Goal: Information Seeking & Learning: Find specific page/section

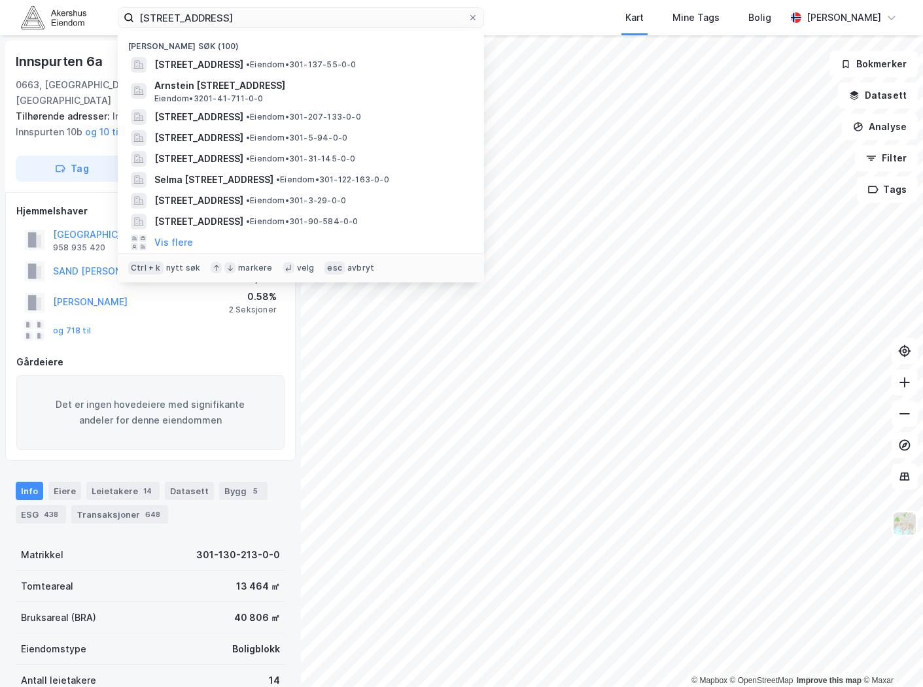
click at [213, 23] on input "[STREET_ADDRESS]" at bounding box center [301, 18] width 334 height 20
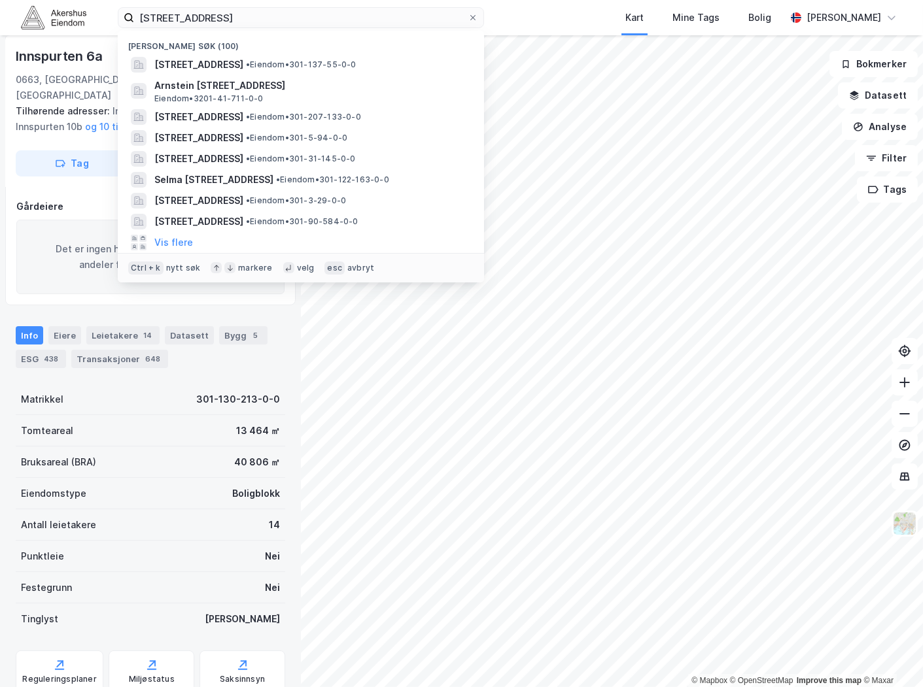
click at [213, 23] on input "[STREET_ADDRESS]" at bounding box center [301, 18] width 334 height 20
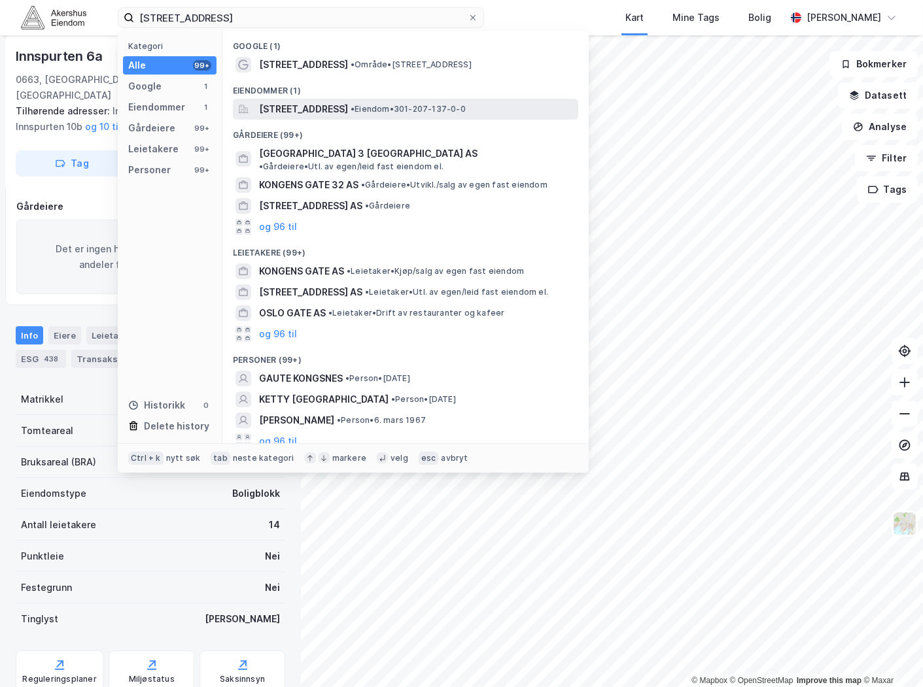
click at [348, 109] on span "[STREET_ADDRESS]" at bounding box center [303, 109] width 89 height 16
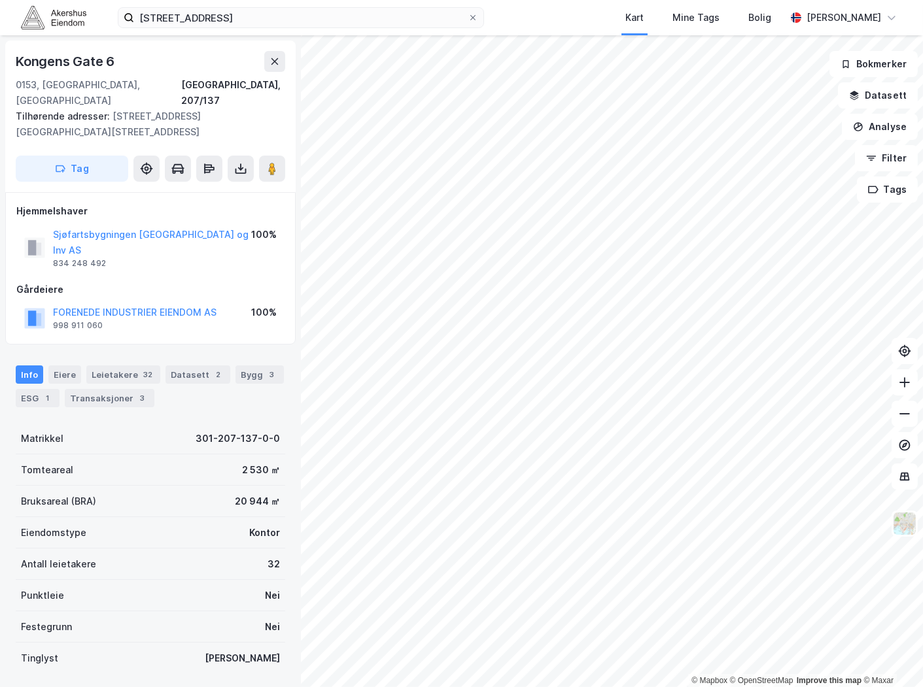
scroll to position [41, 0]
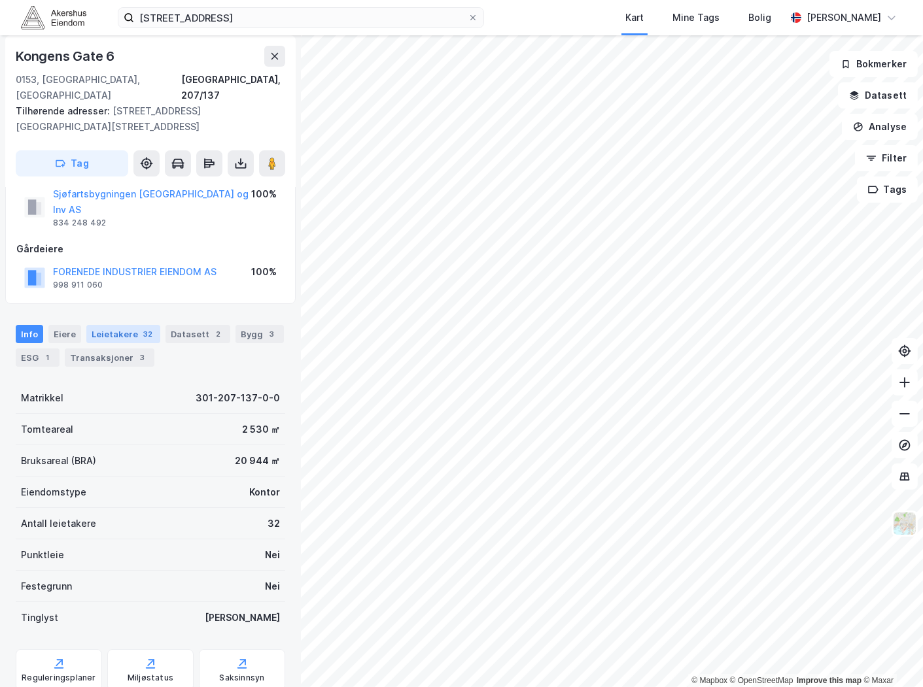
click at [97, 325] on div "Leietakere 32" at bounding box center [123, 334] width 74 height 18
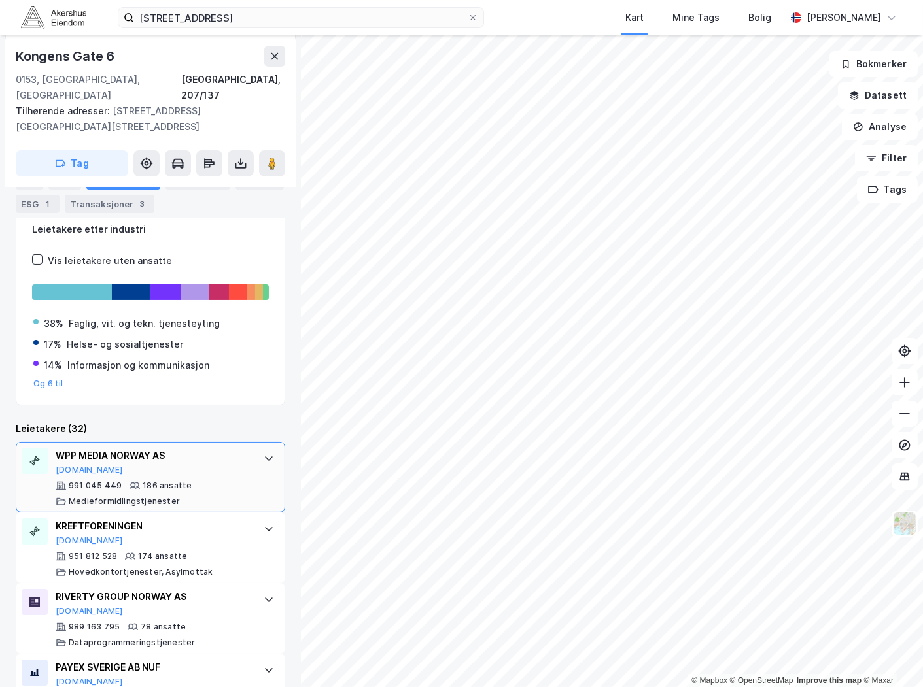
scroll to position [290, 0]
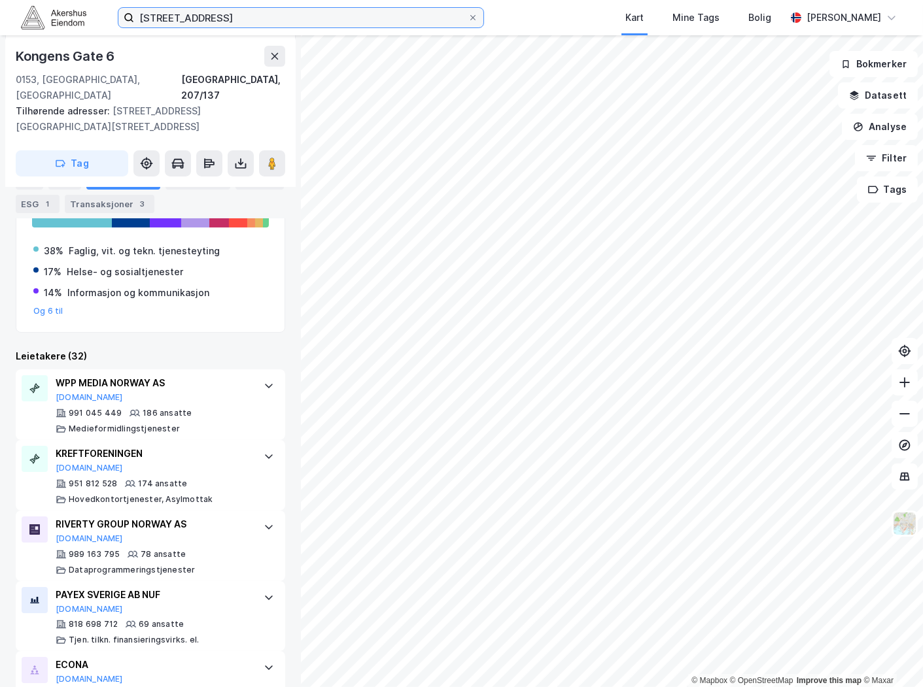
click at [228, 21] on input "[STREET_ADDRESS]" at bounding box center [301, 18] width 334 height 20
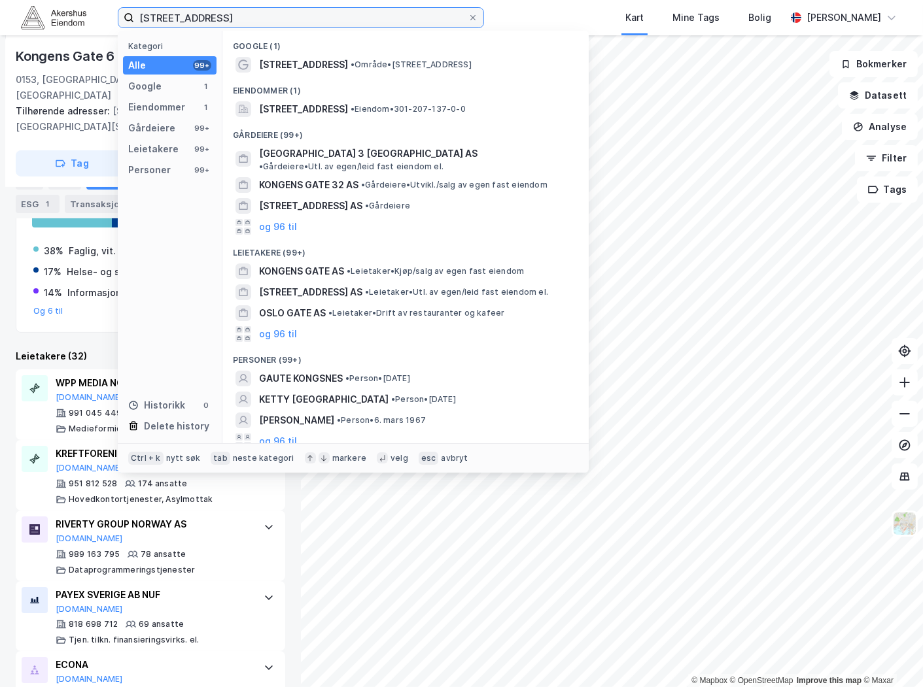
click at [228, 20] on input "[STREET_ADDRESS]" at bounding box center [301, 18] width 334 height 20
paste input "Brynsalléen 4, 0667"
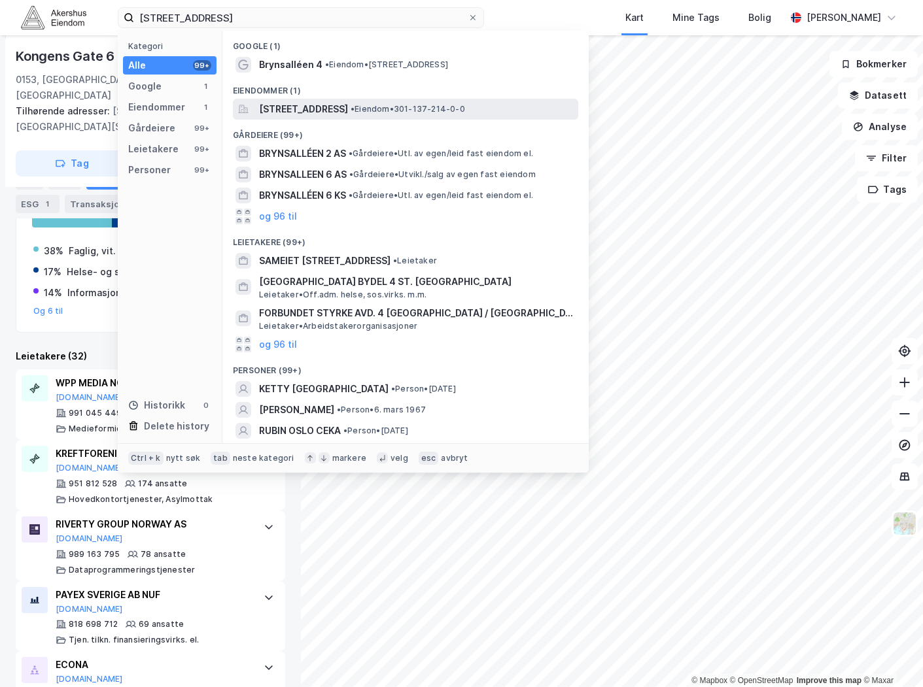
click at [338, 112] on span "[STREET_ADDRESS]" at bounding box center [303, 109] width 89 height 16
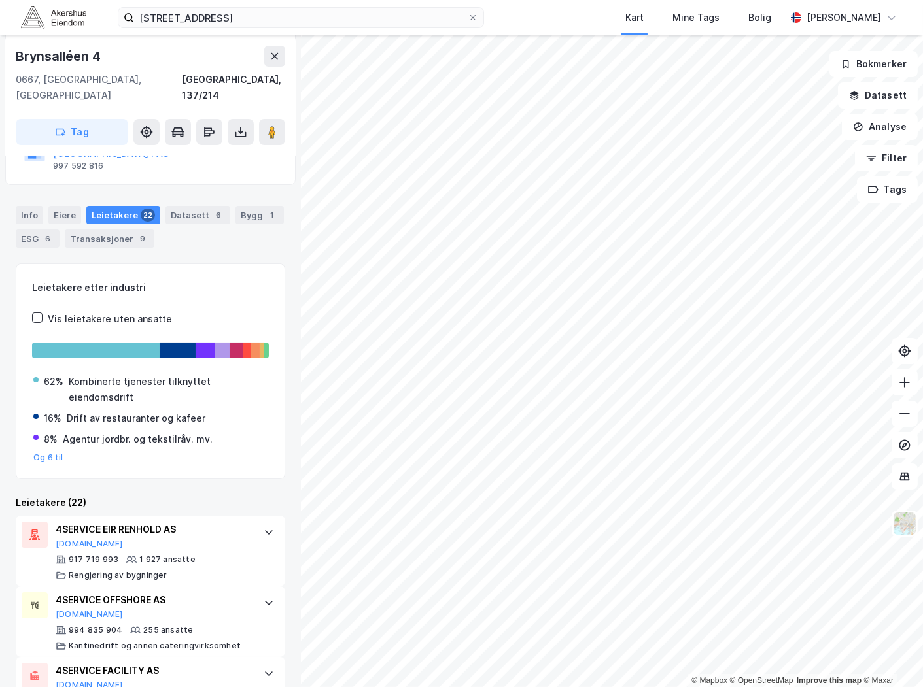
scroll to position [145, 0]
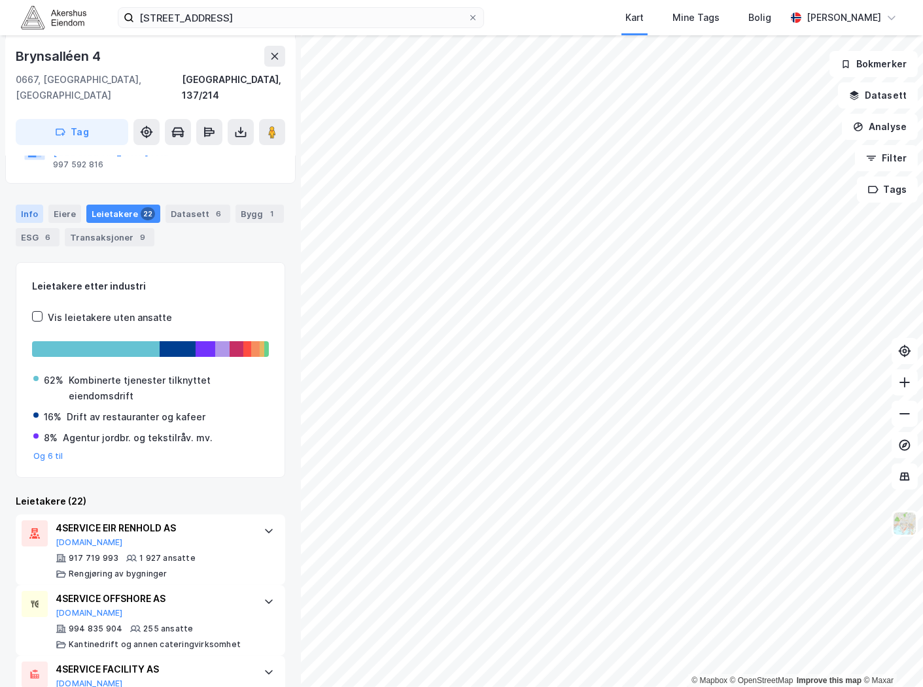
click at [26, 205] on div "Info" at bounding box center [29, 214] width 27 height 18
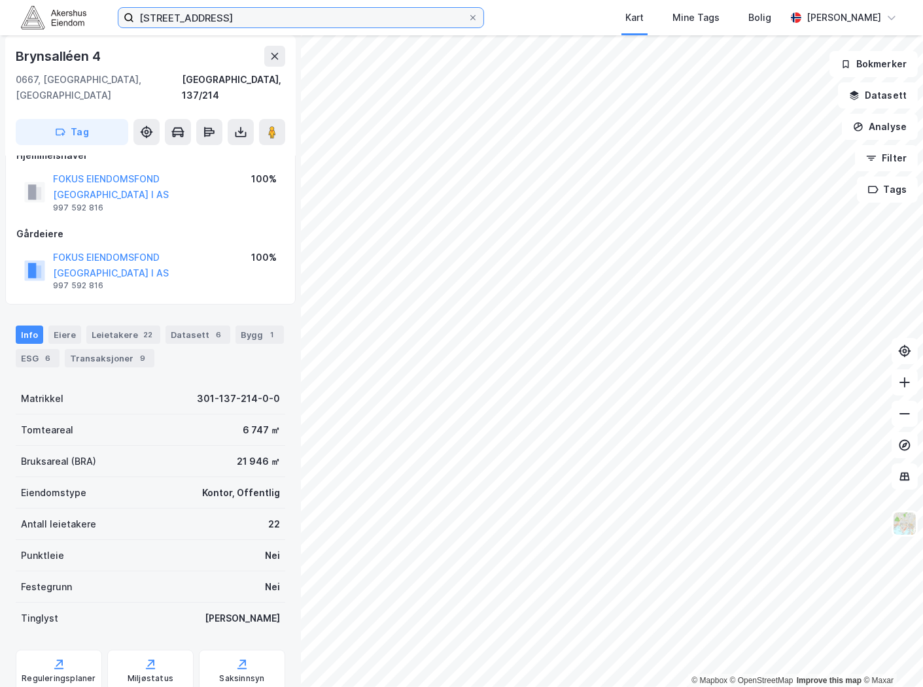
click at [218, 13] on input "[STREET_ADDRESS]" at bounding box center [301, 18] width 334 height 20
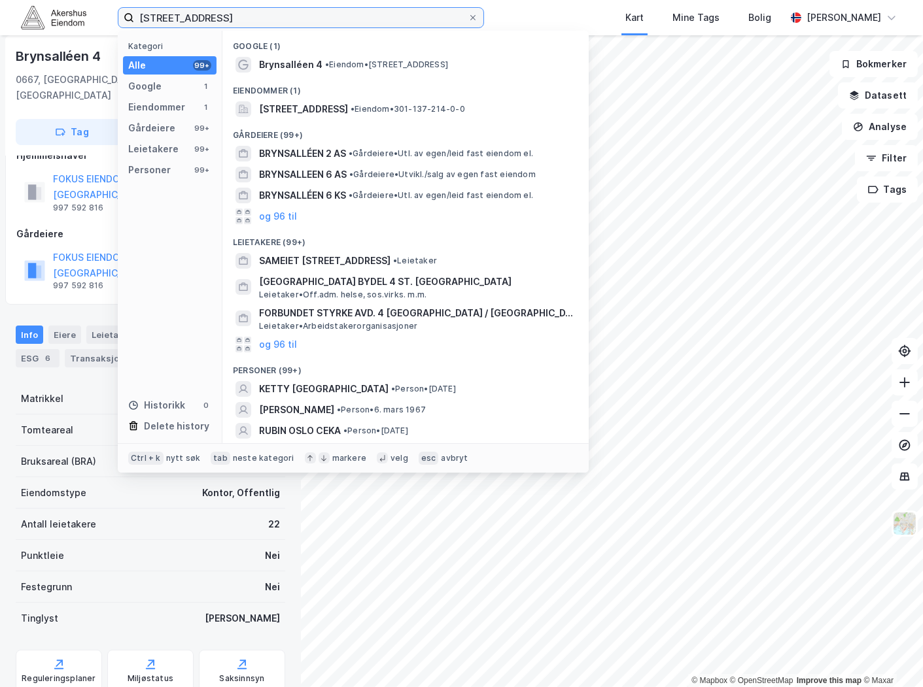
click at [218, 13] on input "[STREET_ADDRESS]" at bounding box center [301, 18] width 334 height 20
paste input "[STREET_ADDRESS]"
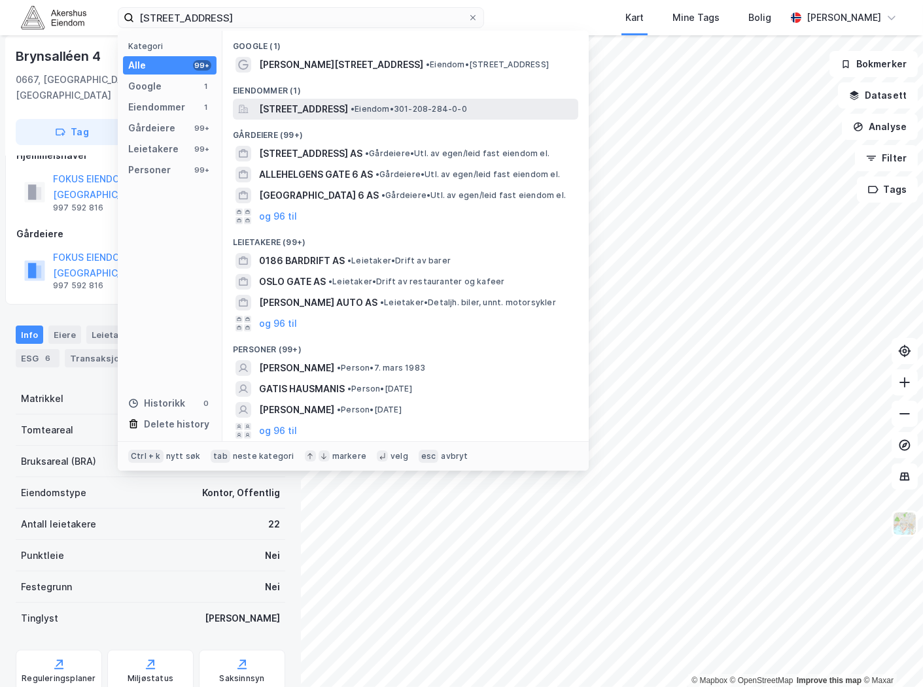
click at [324, 113] on span "[STREET_ADDRESS]" at bounding box center [303, 109] width 89 height 16
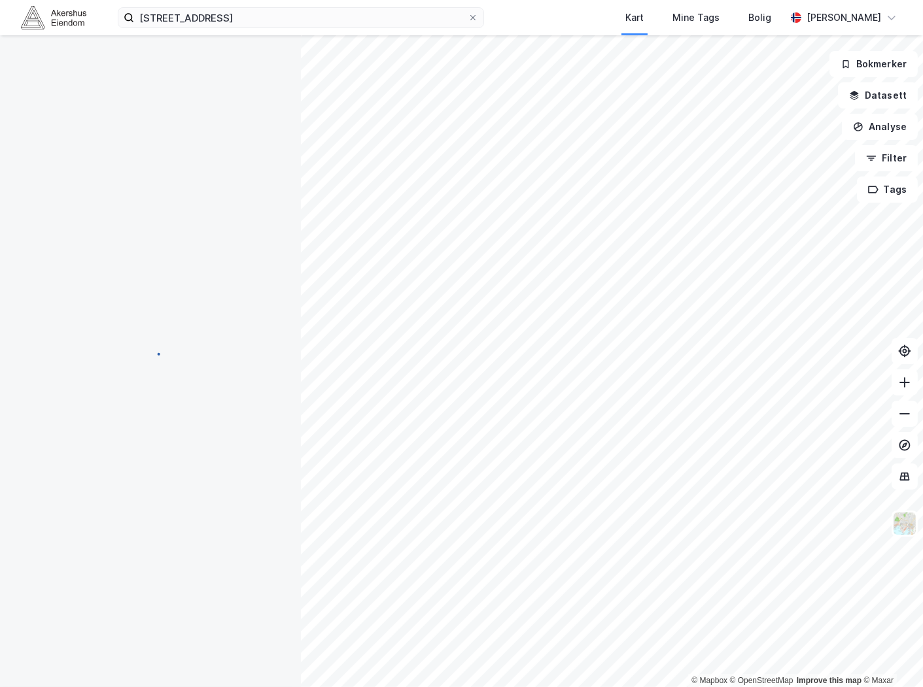
scroll to position [24, 0]
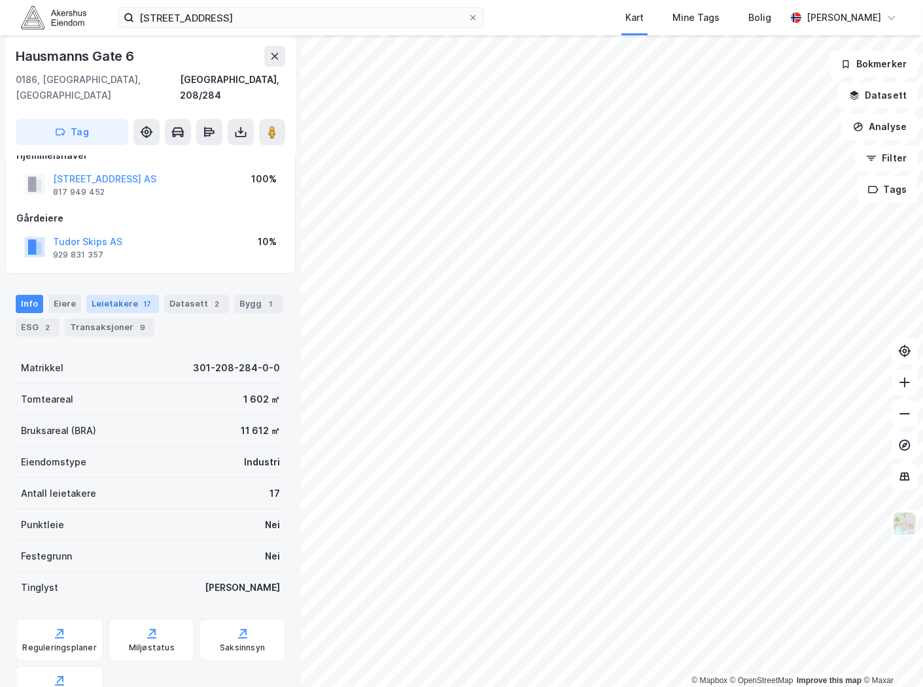
click at [90, 295] on div "Leietakere 17" at bounding box center [122, 304] width 73 height 18
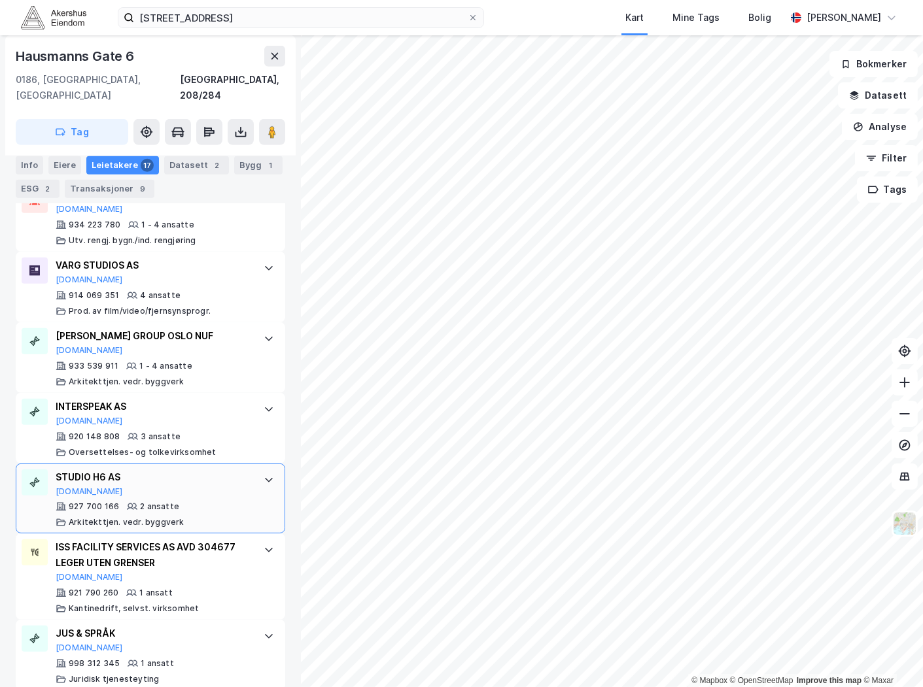
scroll to position [1158, 0]
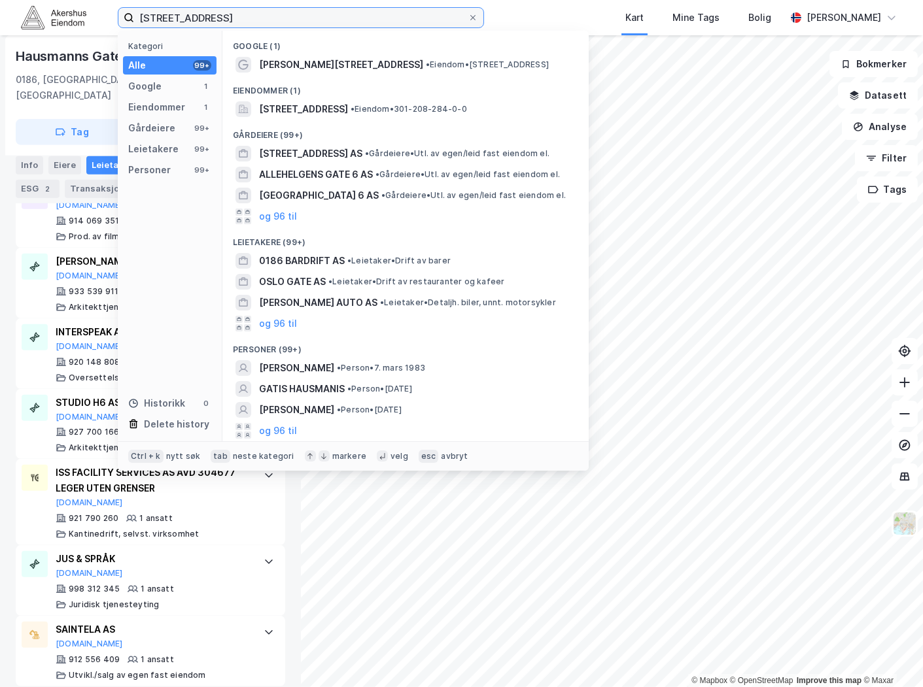
click at [335, 10] on input "[STREET_ADDRESS]" at bounding box center [301, 18] width 334 height 20
paste input "Vollsveien 2B"
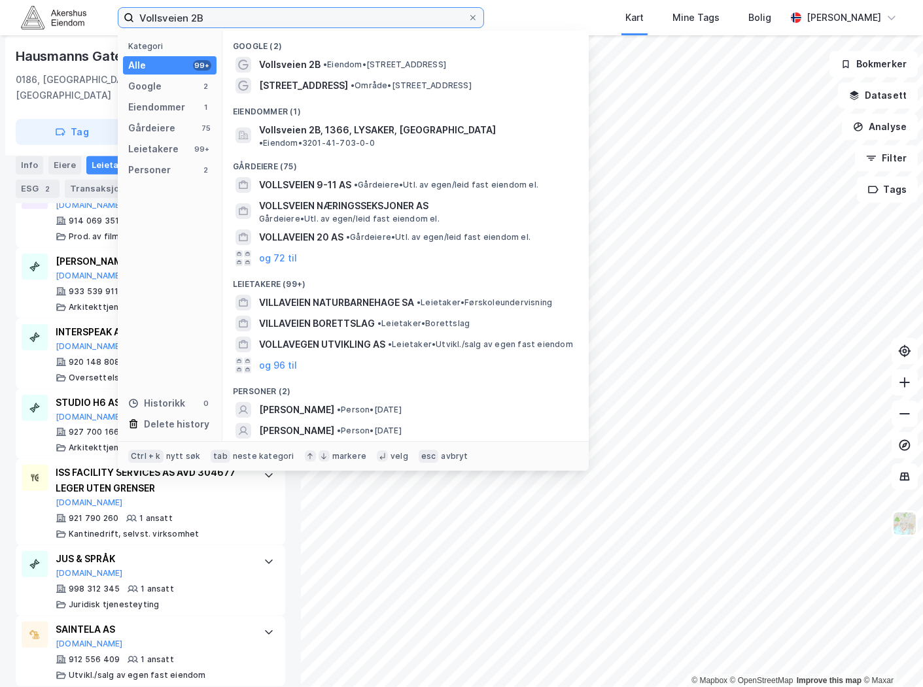
click at [162, 17] on input "Vollsveien 2B" at bounding box center [301, 18] width 334 height 20
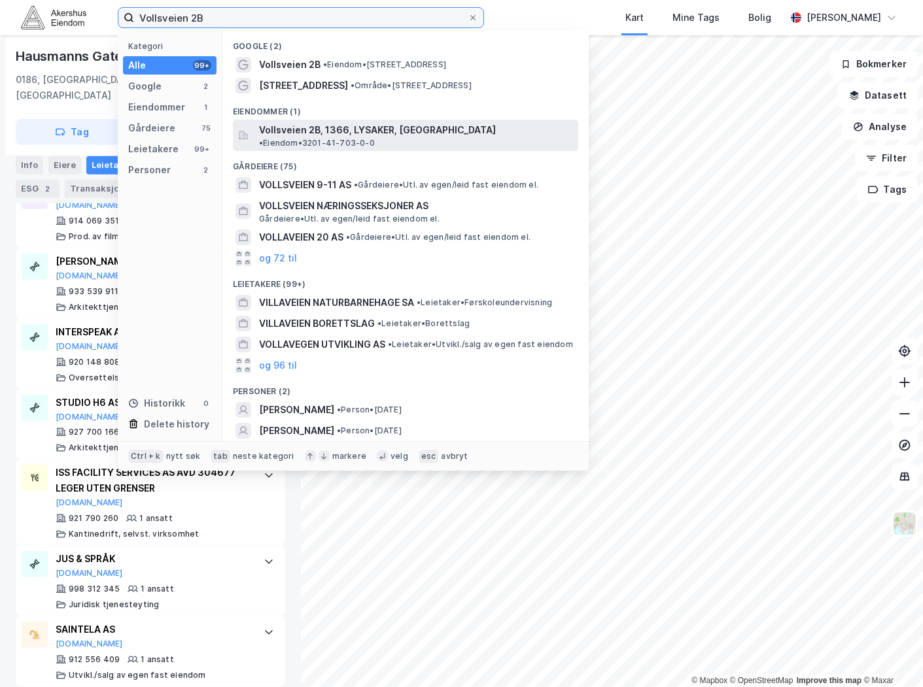
type input "Vollsveien 2B"
click at [343, 133] on span "Vollsveien 2B, 1366, LYSAKER, [GEOGRAPHIC_DATA]" at bounding box center [377, 130] width 237 height 16
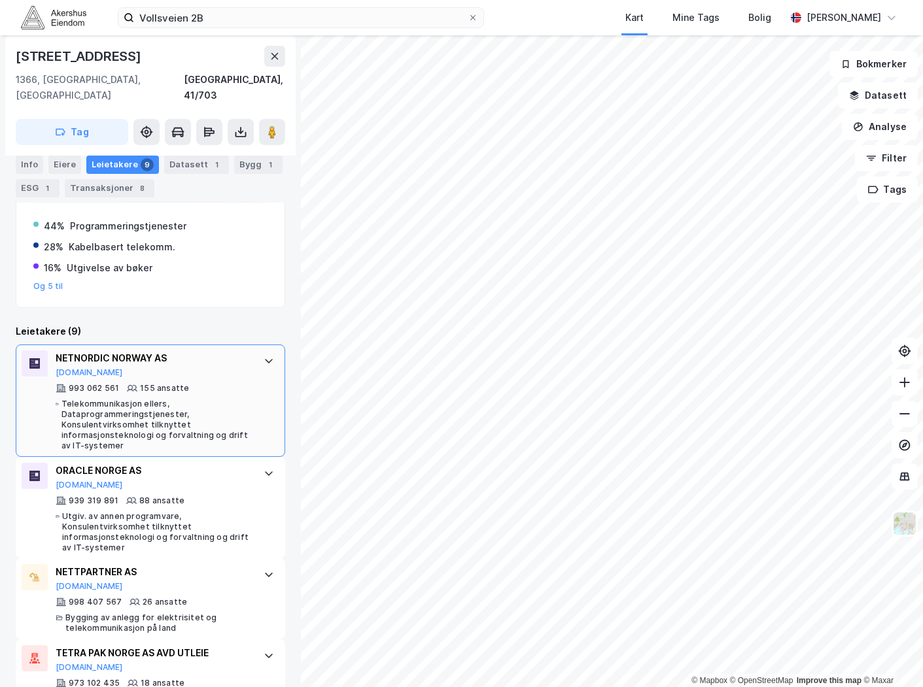
scroll to position [152, 0]
